Goal: Navigation & Orientation: Find specific page/section

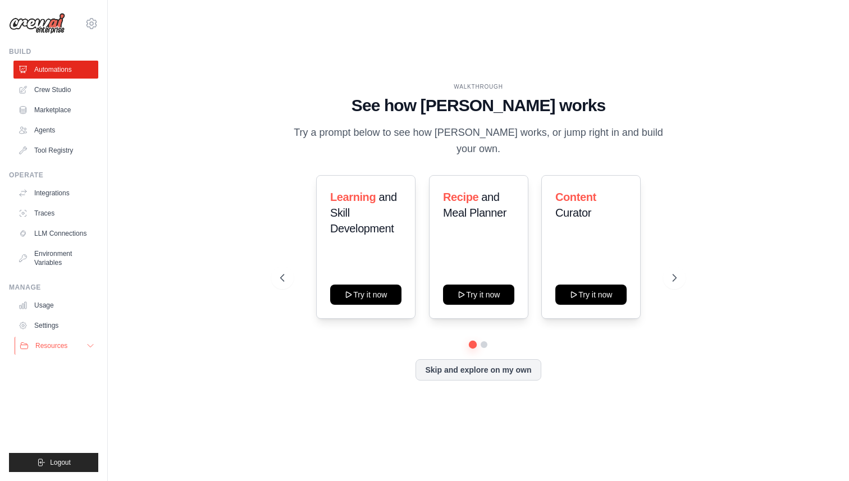
click at [89, 348] on icon at bounding box center [90, 346] width 9 height 9
click at [93, 25] on icon at bounding box center [91, 23] width 13 height 13
click at [80, 76] on link "Settings" at bounding box center [91, 76] width 99 height 20
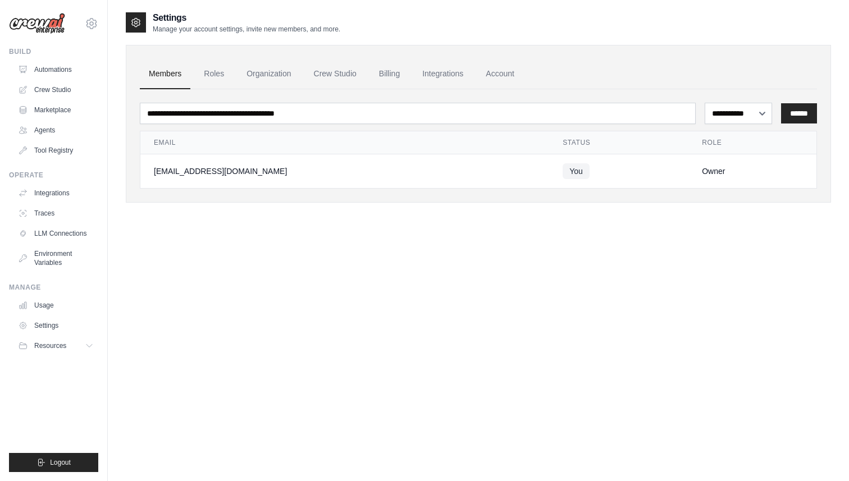
click at [369, 74] on ul "Members Roles Organization Crew Studio Billing Integrations Account" at bounding box center [479, 74] width 678 height 30
click at [384, 74] on link "Billing" at bounding box center [389, 74] width 39 height 30
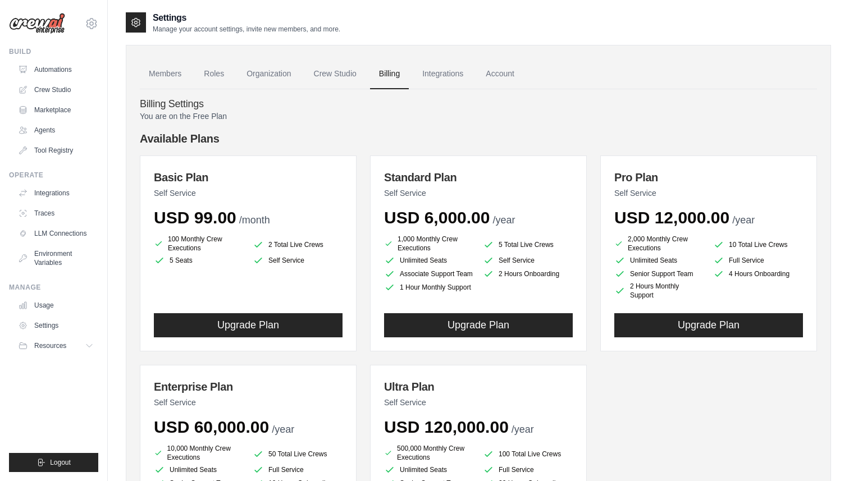
click at [37, 38] on div "[EMAIL_ADDRESS][DOMAIN_NAME] Settings Build Automations Crew Studio Marketplace" at bounding box center [54, 240] width 108 height 481
drag, startPoint x: 37, startPoint y: 37, endPoint x: 37, endPoint y: 25, distance: 12.4
click at [37, 25] on div "[EMAIL_ADDRESS][DOMAIN_NAME] Settings Build Automations Crew Studio Marketplace" at bounding box center [54, 240] width 108 height 481
click at [37, 26] on img at bounding box center [37, 23] width 56 height 21
click at [55, 19] on img at bounding box center [37, 23] width 56 height 21
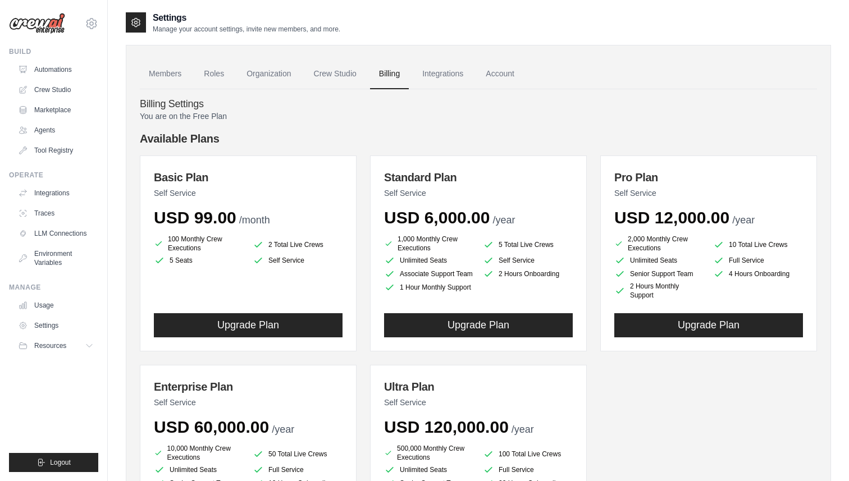
click at [72, 47] on div "Build" at bounding box center [53, 51] width 89 height 9
click at [39, 73] on link "Automations" at bounding box center [57, 70] width 85 height 18
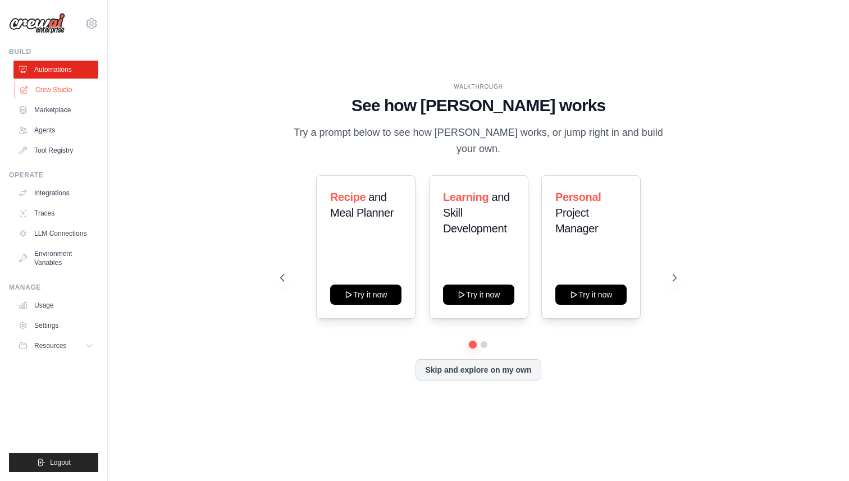
click at [49, 82] on link "Crew Studio" at bounding box center [57, 90] width 85 height 18
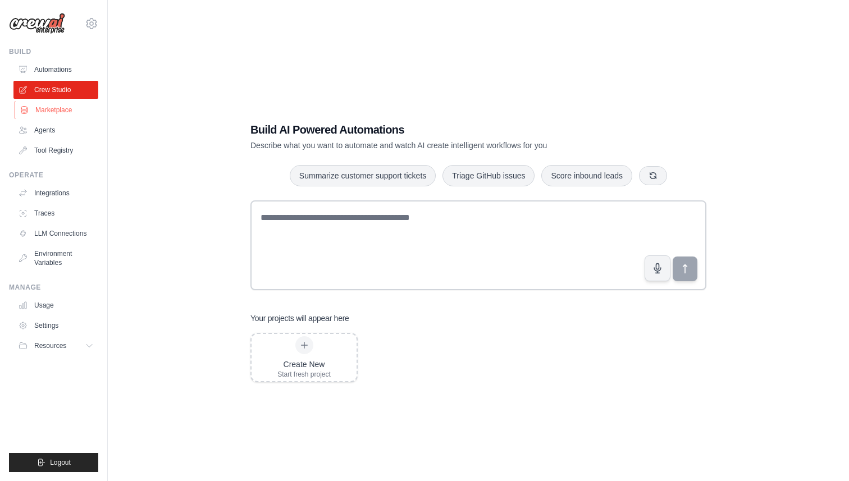
click at [50, 114] on link "Marketplace" at bounding box center [57, 110] width 85 height 18
